Goal: Communication & Community: Answer question/provide support

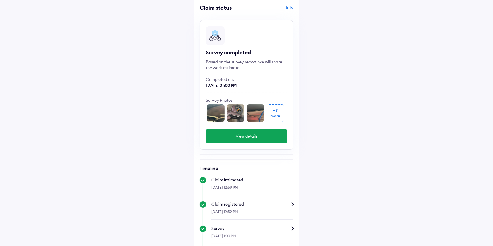
scroll to position [28, 0]
drag, startPoint x: 268, startPoint y: 155, endPoint x: 255, endPoint y: 132, distance: 26.7
click at [255, 132] on button "View details" at bounding box center [246, 136] width 81 height 15
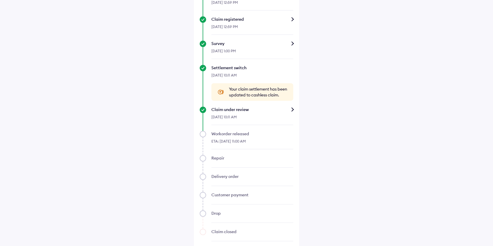
scroll to position [219, 0]
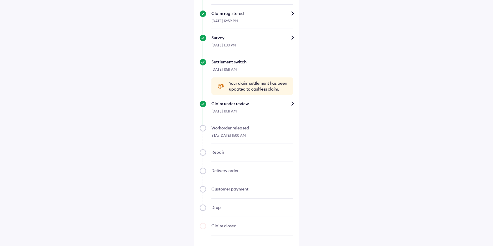
click at [248, 86] on span "Your claim settlement has been updated to cashless claim." at bounding box center [258, 86] width 58 height 12
click at [293, 102] on div "Claim under review" at bounding box center [252, 103] width 82 height 6
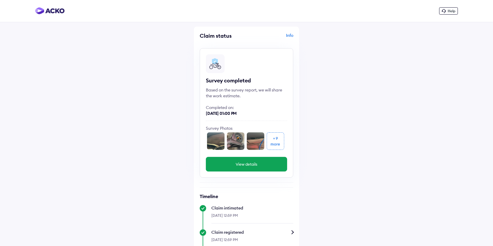
click at [450, 12] on span "Help" at bounding box center [451, 11] width 8 height 4
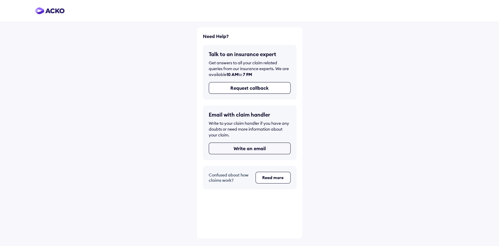
click at [269, 153] on button "Write an email" at bounding box center [250, 149] width 82 height 12
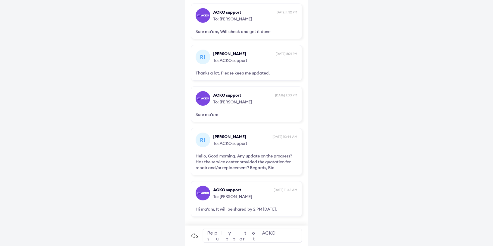
scroll to position [342, 0]
click at [245, 235] on div "Reply to ACKO support" at bounding box center [252, 236] width 99 height 14
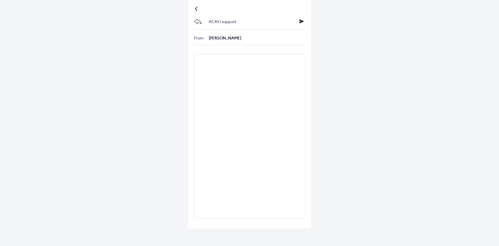
click at [196, 8] on div at bounding box center [198, 8] width 4 height 3
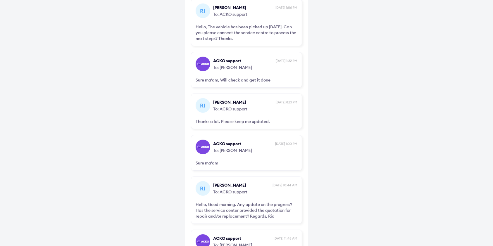
scroll to position [342, 0]
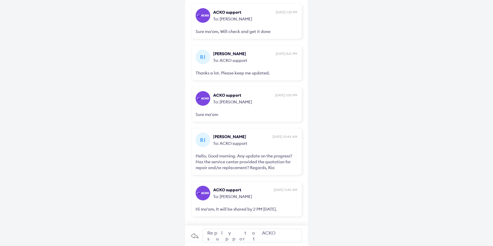
click at [227, 211] on div "Hi ma'am, It will be shared by 2 PM [DATE]." at bounding box center [247, 209] width 102 height 6
click at [219, 237] on div "Reply to ACKO support" at bounding box center [252, 236] width 99 height 14
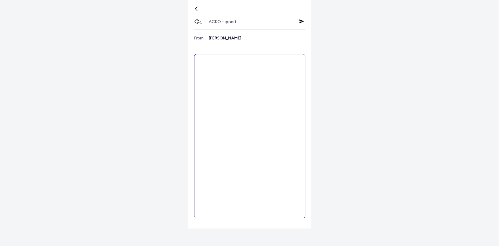
click at [233, 129] on textarea at bounding box center [249, 136] width 111 height 164
type textarea "**********"
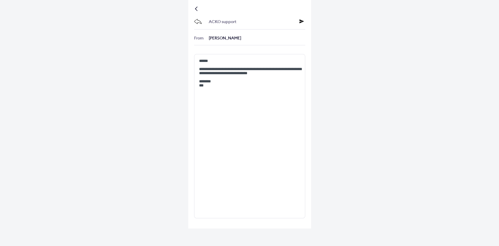
click at [299, 19] on icon at bounding box center [301, 21] width 5 height 5
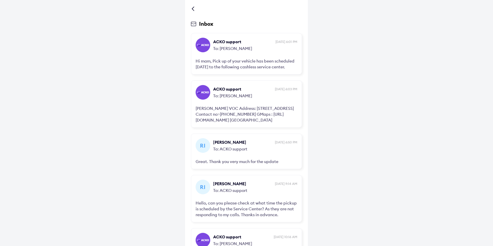
click at [192, 9] on div at bounding box center [194, 8] width 4 height 3
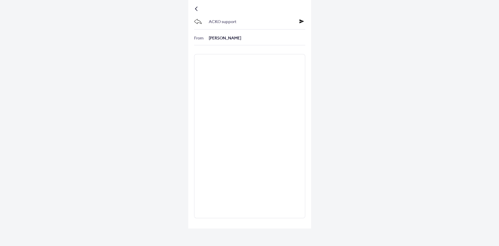
click at [196, 8] on div at bounding box center [198, 8] width 4 height 3
